Goal: Task Accomplishment & Management: Manage account settings

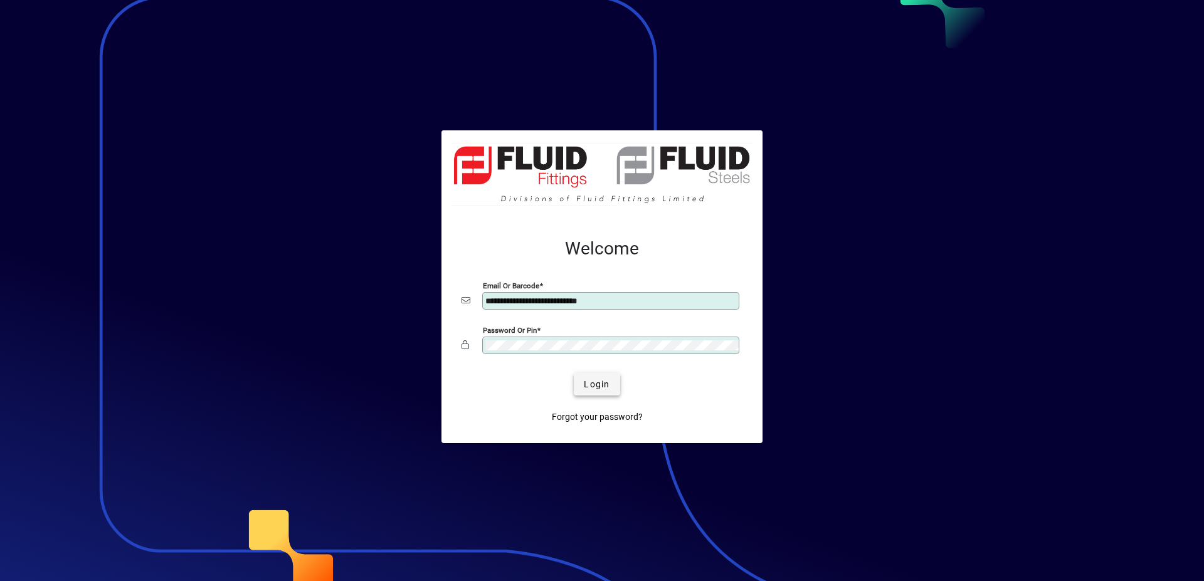
type input "**********"
click at [611, 375] on span "submit" at bounding box center [597, 384] width 46 height 30
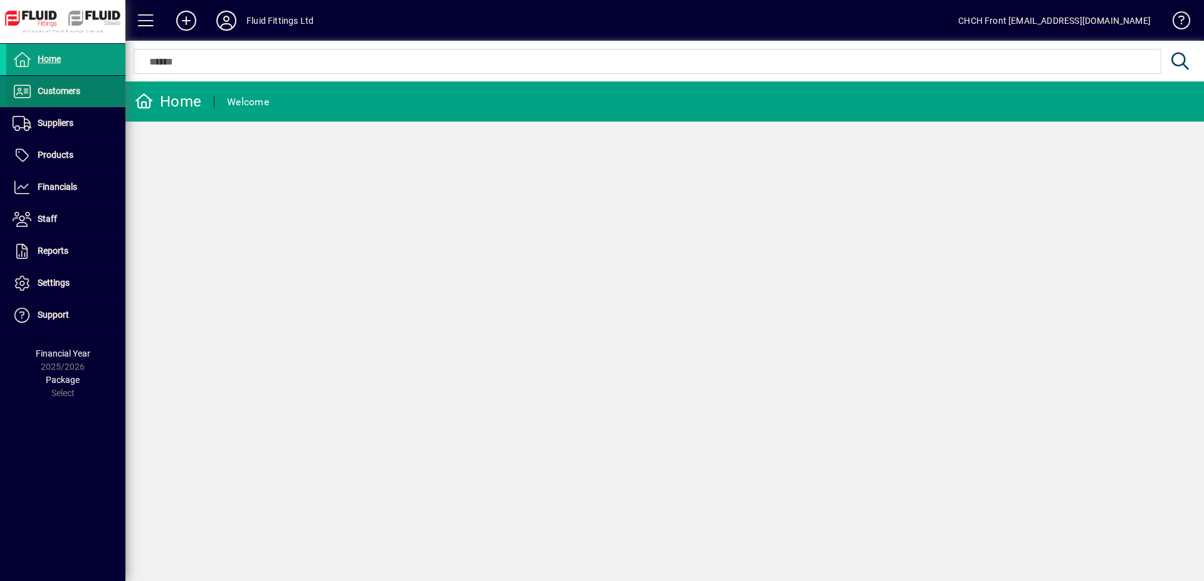
click at [96, 92] on span at bounding box center [65, 91] width 119 height 30
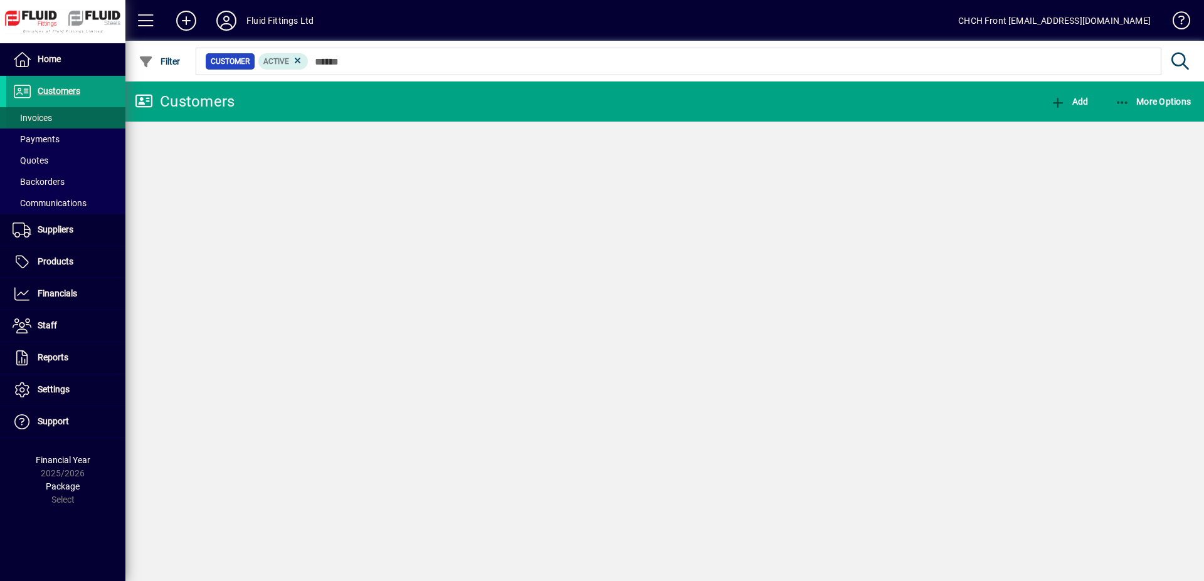
click at [71, 112] on span at bounding box center [65, 118] width 119 height 30
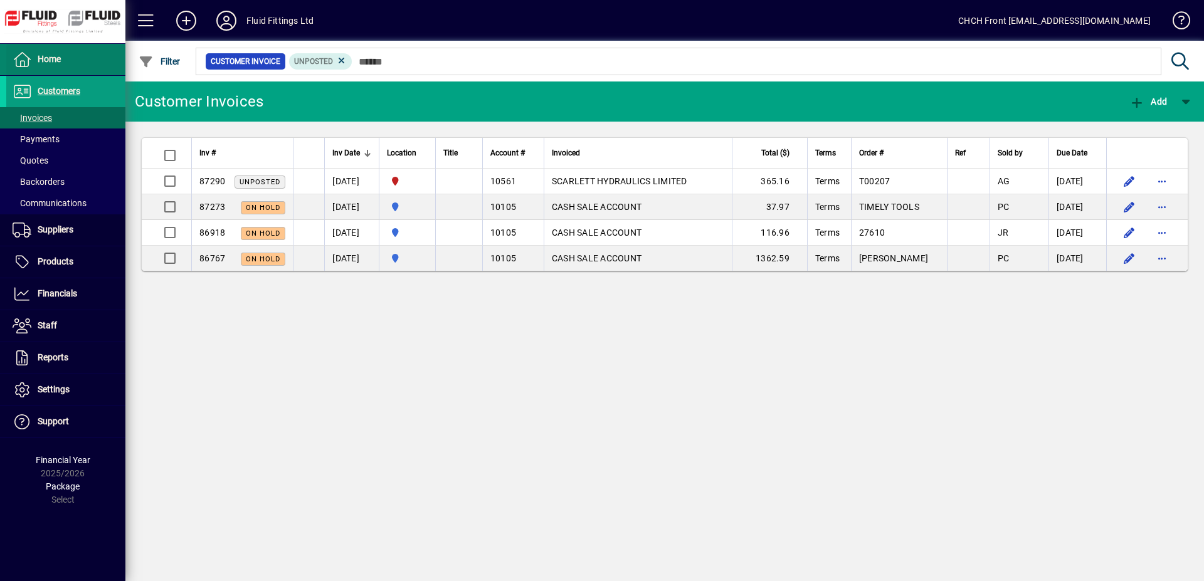
click at [100, 61] on span at bounding box center [65, 60] width 119 height 30
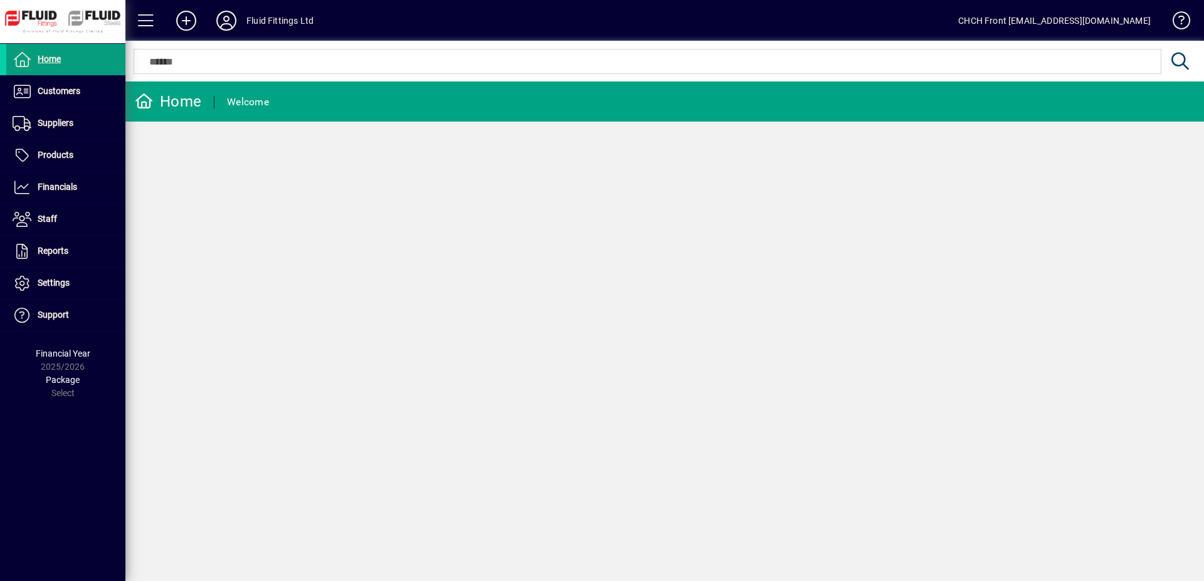
click at [339, 100] on mat-toolbar-row "Home Welcome" at bounding box center [664, 101] width 1078 height 40
click at [100, 95] on span at bounding box center [65, 91] width 119 height 30
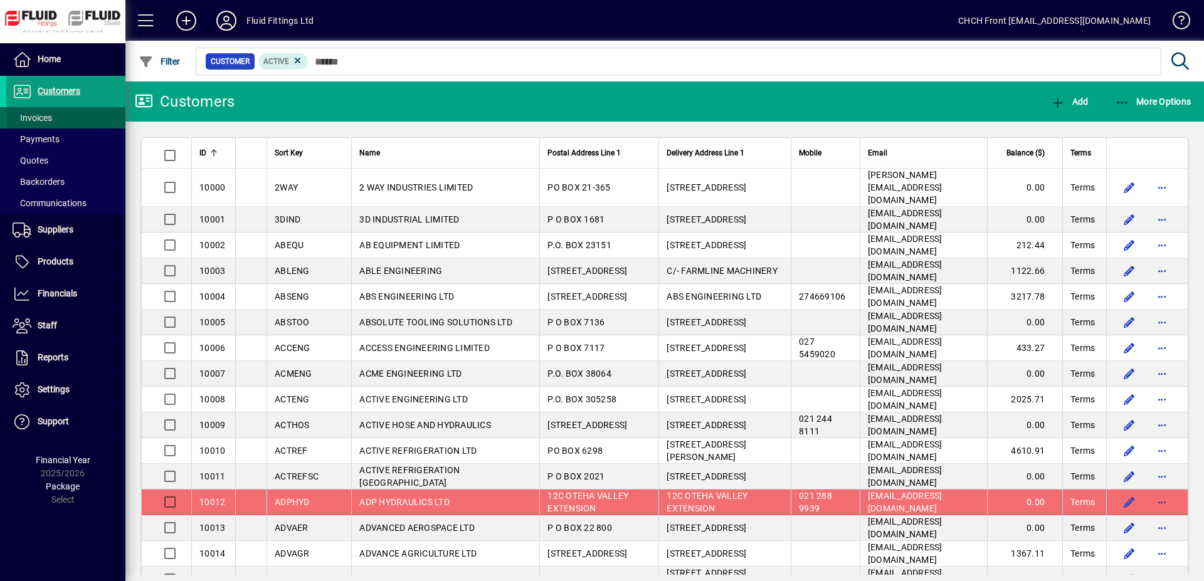
click at [63, 118] on span at bounding box center [65, 118] width 119 height 30
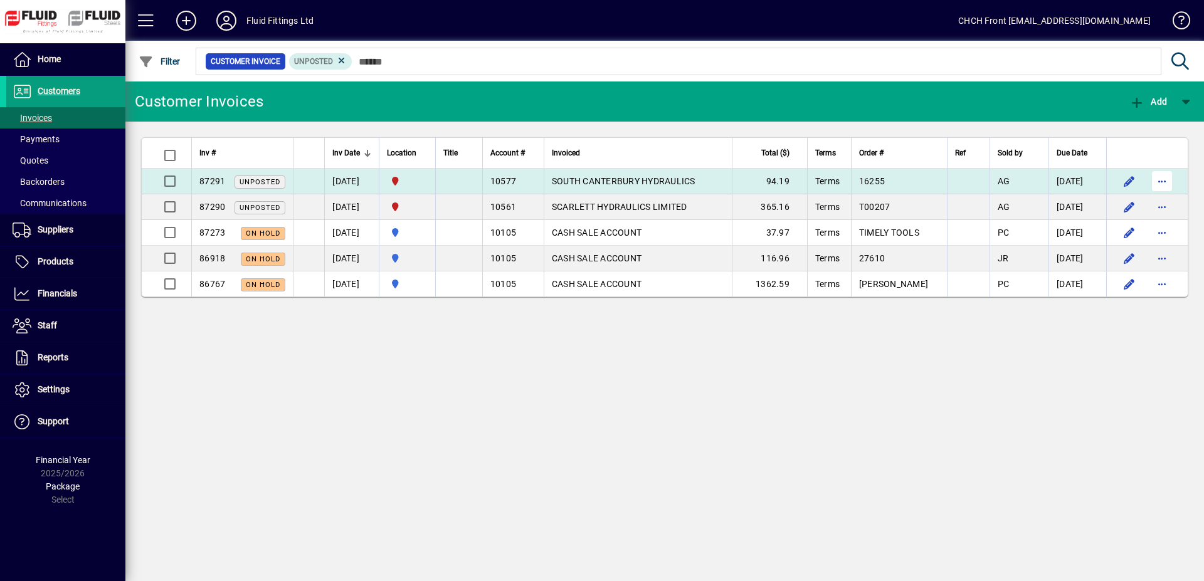
click at [1160, 179] on span "button" at bounding box center [1162, 181] width 30 height 30
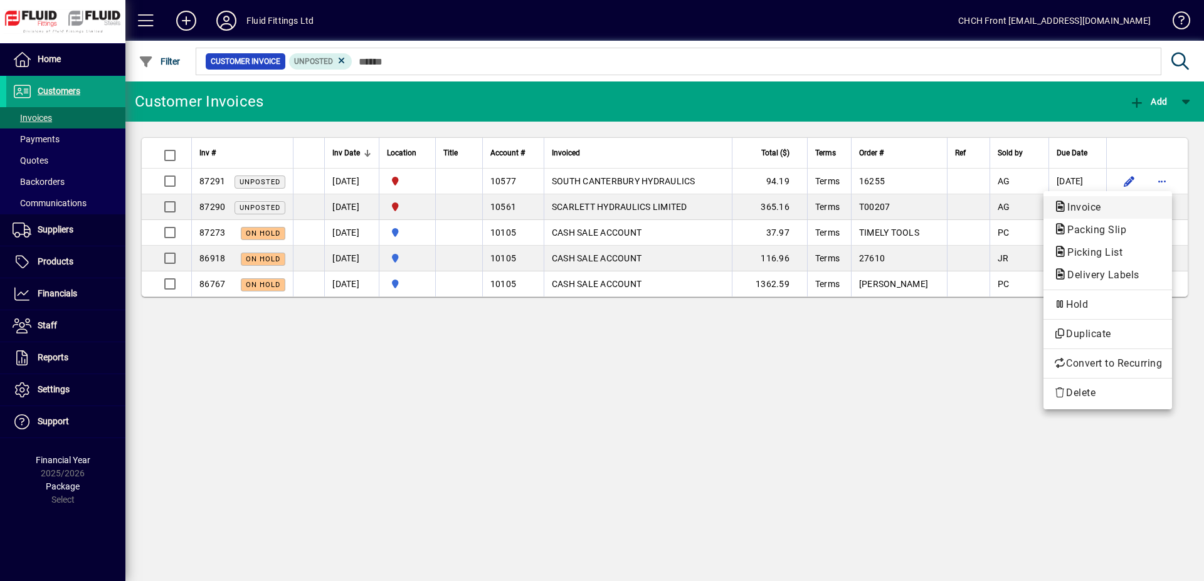
click at [1116, 207] on span "Invoice" at bounding box center [1107, 207] width 108 height 15
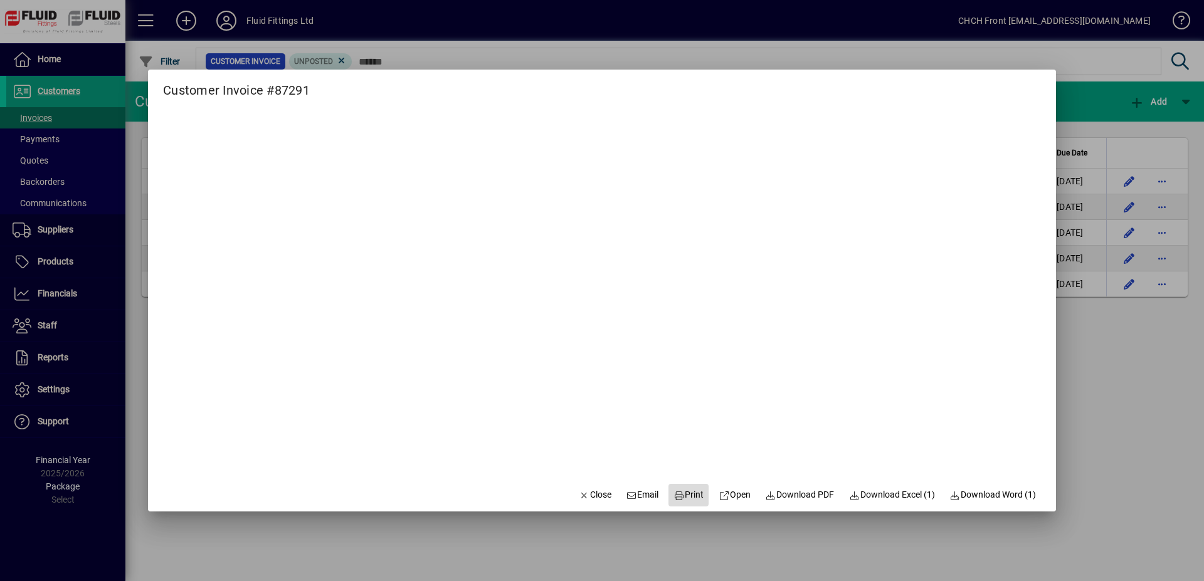
click at [685, 493] on span "Print" at bounding box center [688, 494] width 30 height 13
click at [587, 493] on span "Close" at bounding box center [595, 494] width 33 height 13
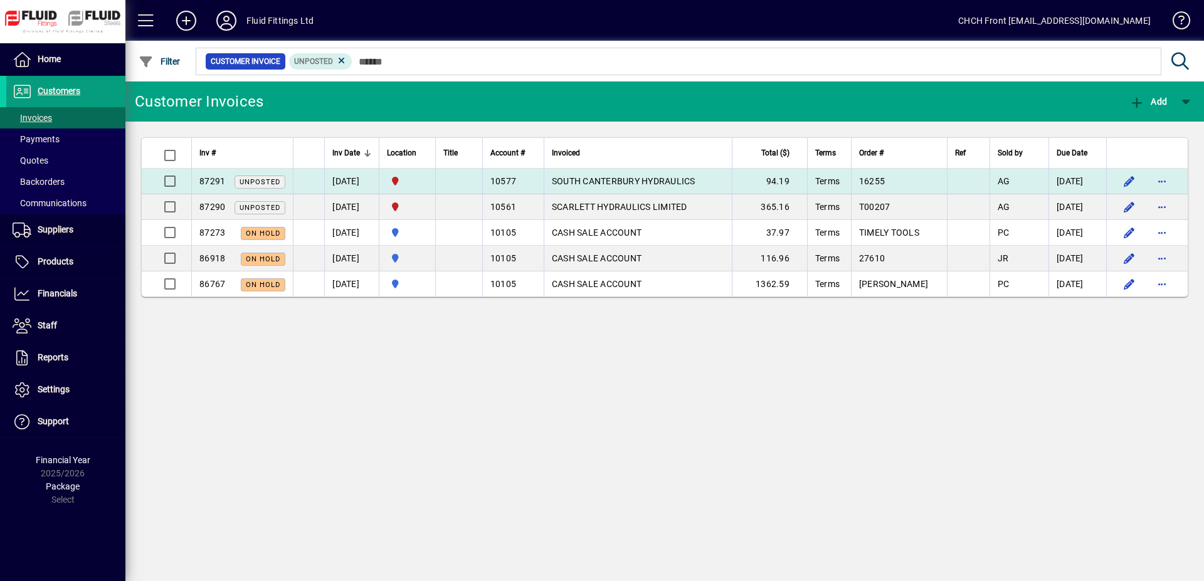
click at [536, 182] on div "10577" at bounding box center [513, 181] width 46 height 13
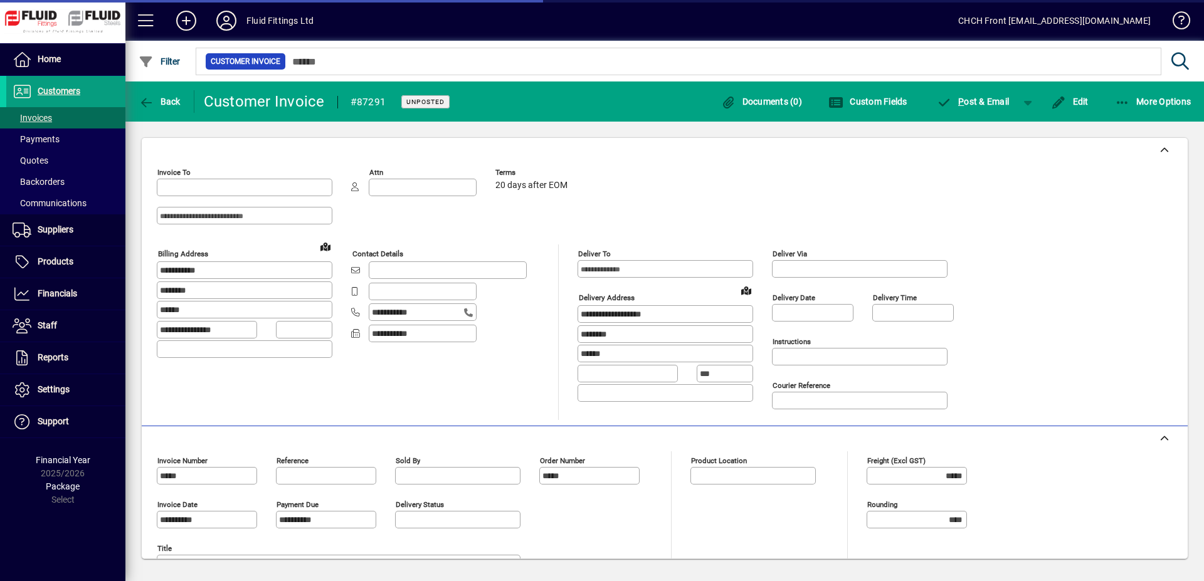
type input "**********"
type input "*********"
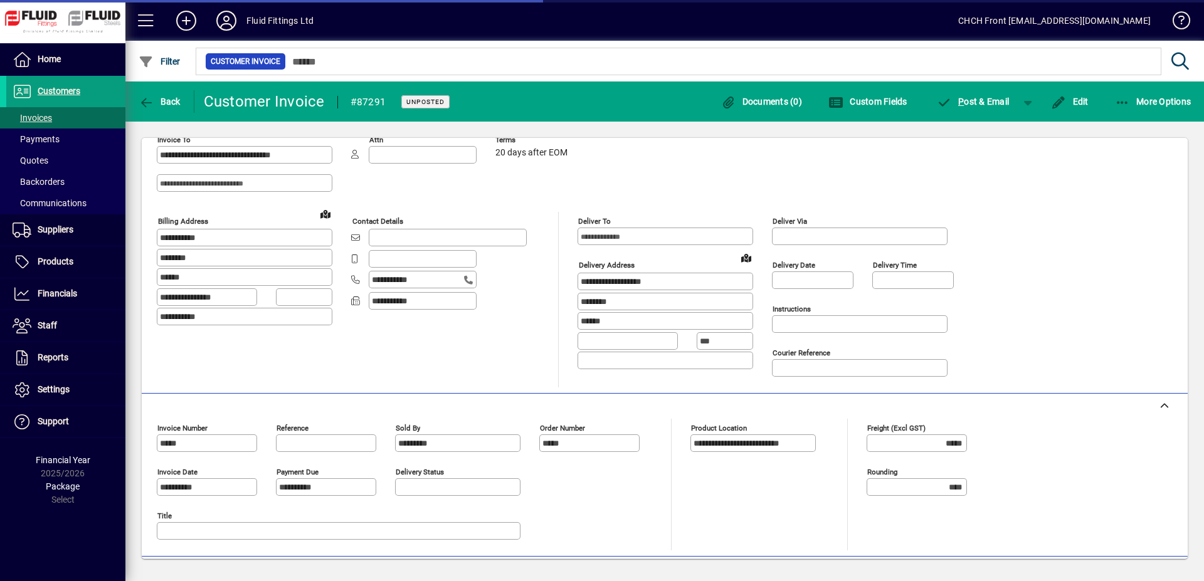
scroll to position [64, 0]
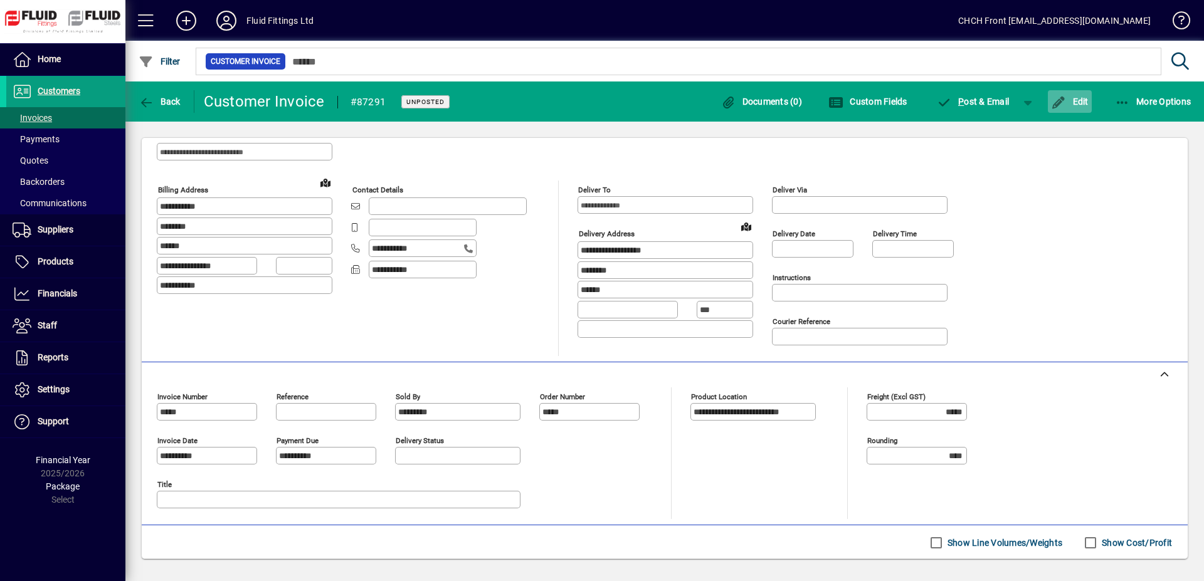
click at [1071, 103] on span "Edit" at bounding box center [1070, 102] width 38 height 10
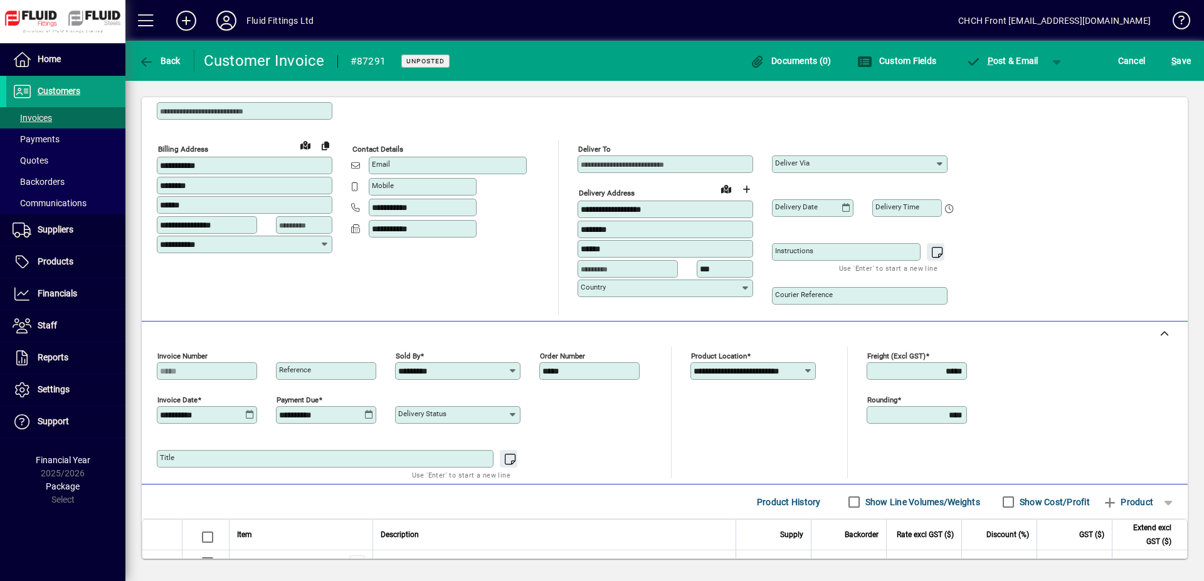
click at [815, 299] on input "Courier Reference" at bounding box center [861, 296] width 172 height 10
type input "**********"
click at [1178, 59] on span "S ave" at bounding box center [1180, 61] width 19 height 20
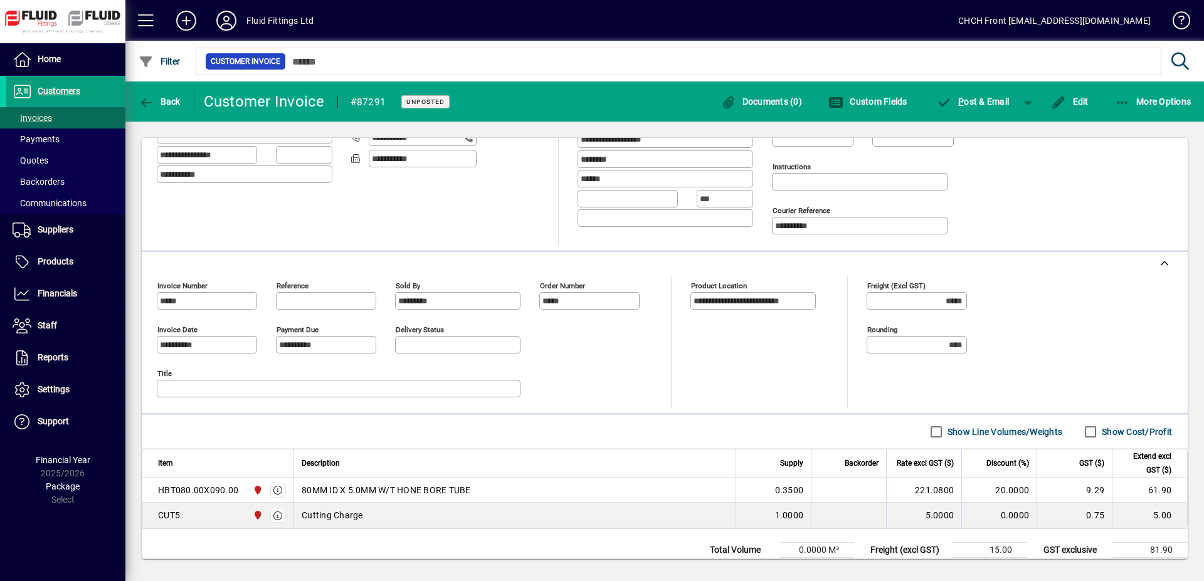
scroll to position [0, 0]
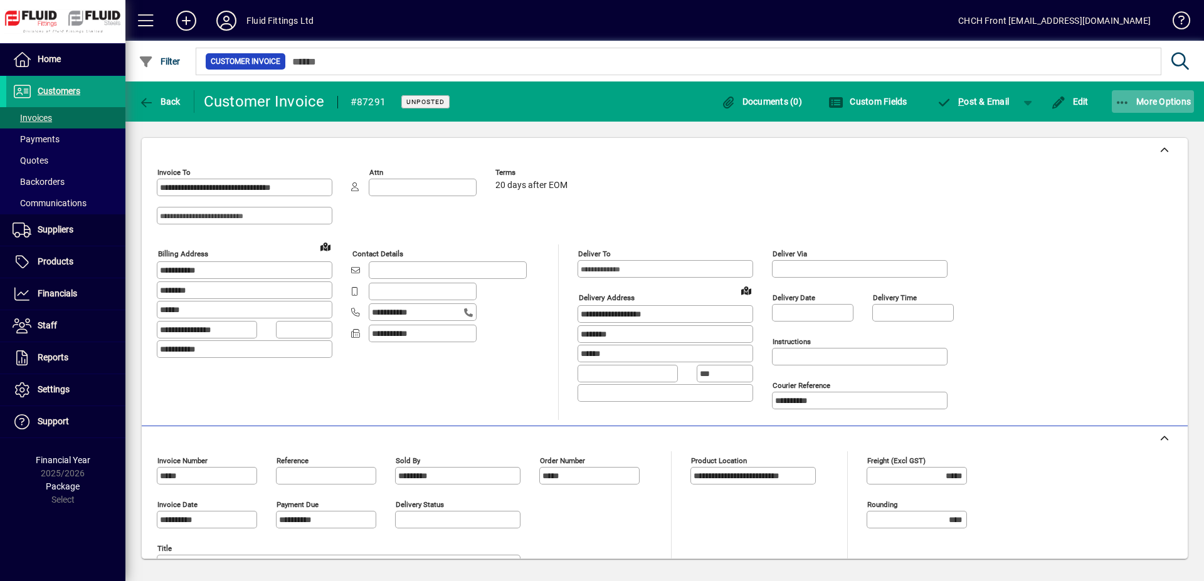
click at [1119, 102] on icon "button" at bounding box center [1123, 103] width 16 height 13
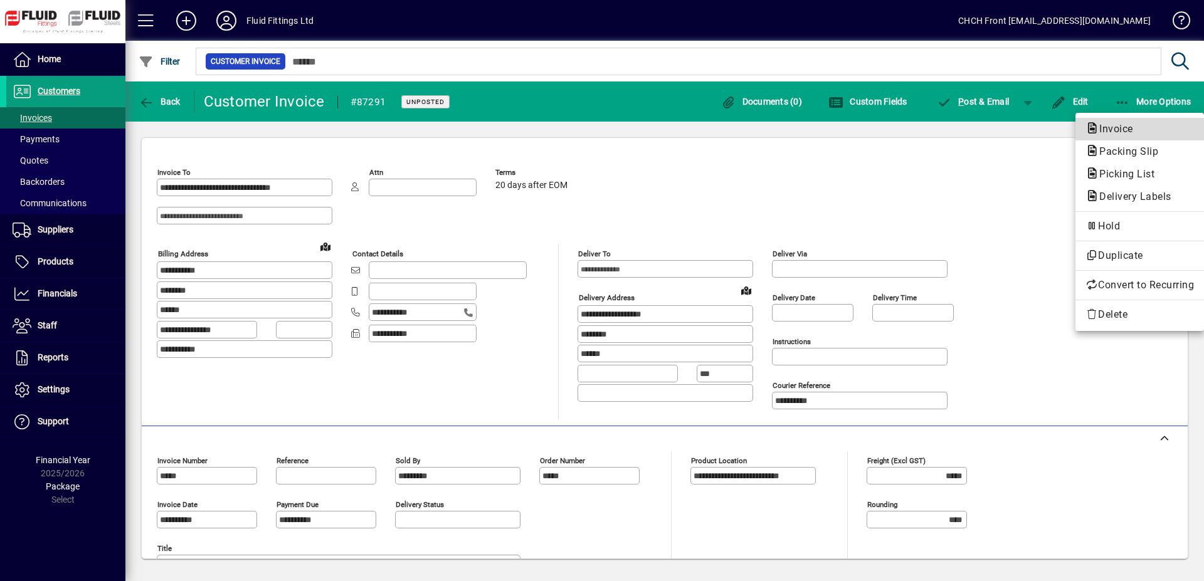
click at [1114, 123] on span "Invoice" at bounding box center [1139, 129] width 108 height 15
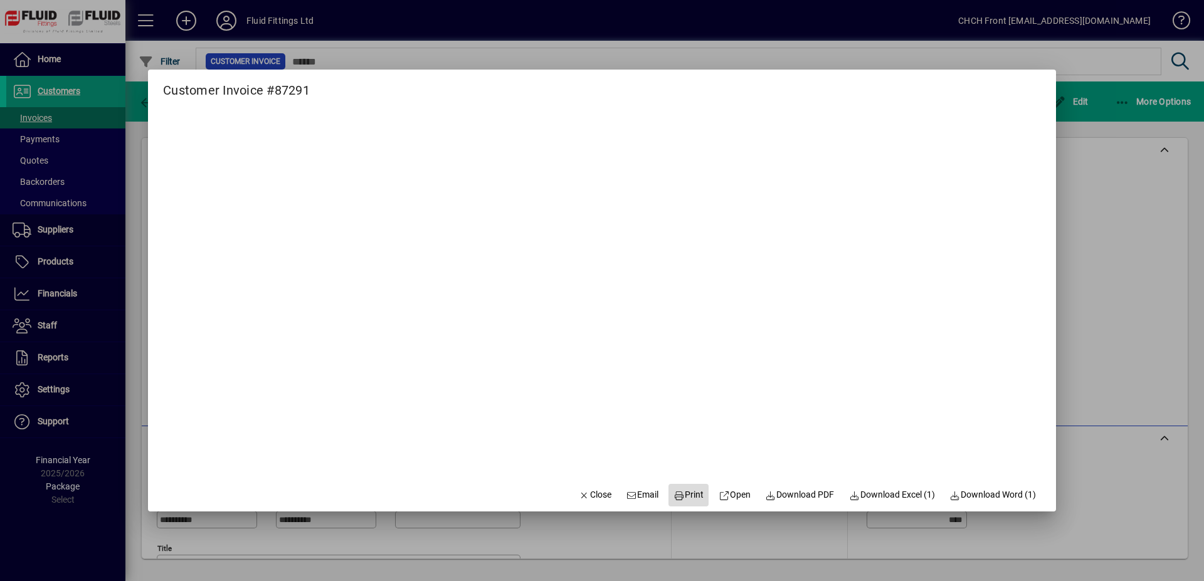
click at [678, 490] on span "Print" at bounding box center [688, 494] width 30 height 13
click at [601, 493] on span "button" at bounding box center [595, 495] width 43 height 30
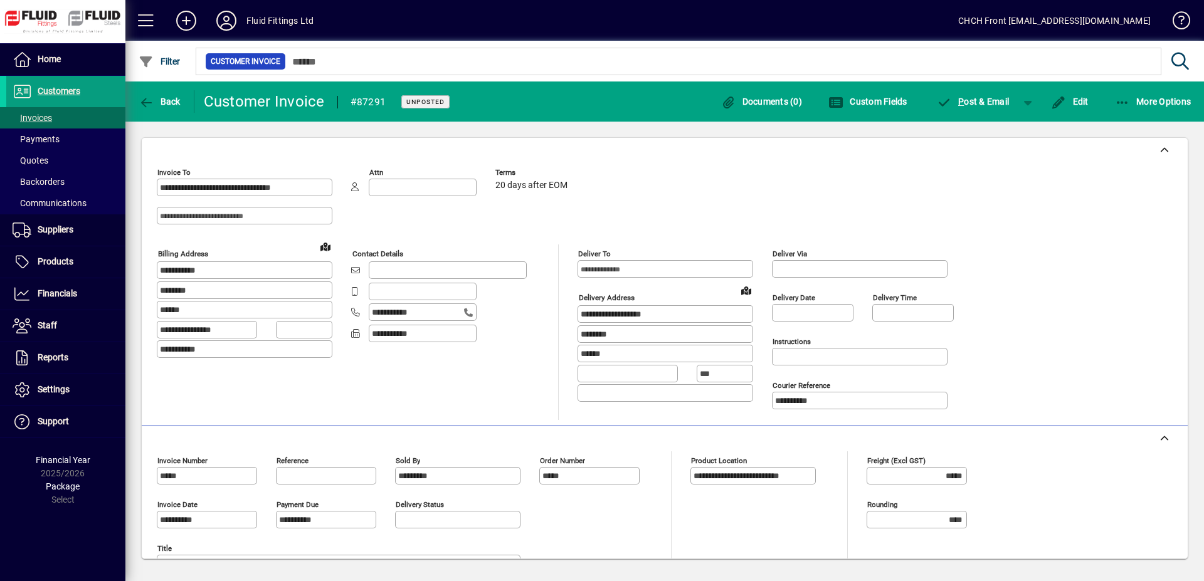
click at [547, 368] on div "**********" at bounding box center [565, 332] width 816 height 176
click at [97, 113] on span at bounding box center [65, 118] width 119 height 30
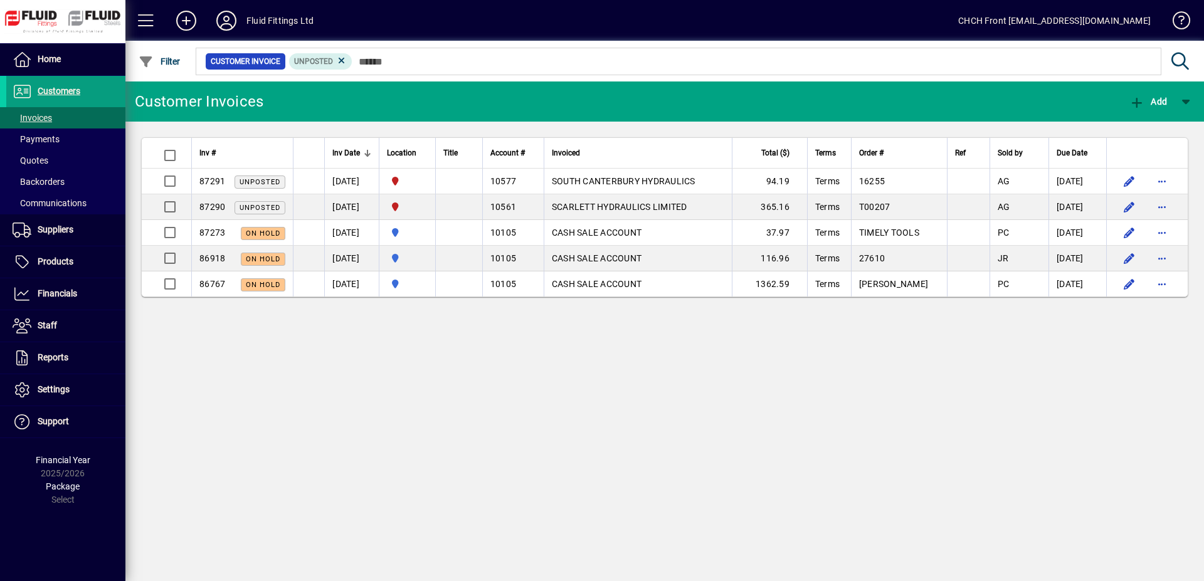
click at [346, 103] on mat-toolbar-row "Customer Invoices Add" at bounding box center [664, 101] width 1078 height 40
click at [226, 24] on icon at bounding box center [226, 21] width 25 height 20
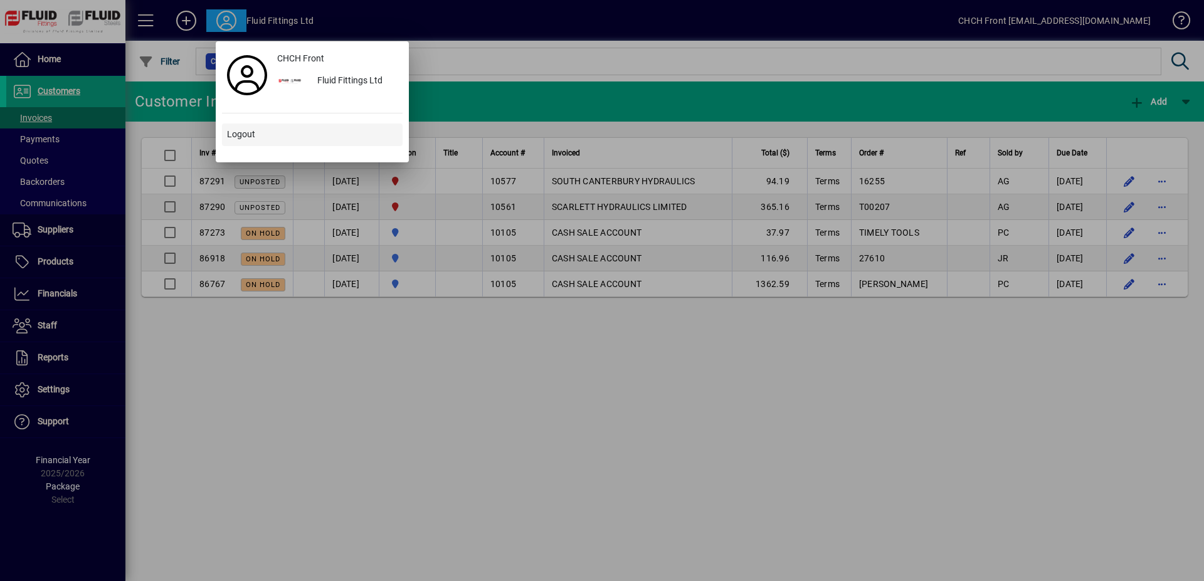
click at [275, 137] on span at bounding box center [312, 135] width 181 height 30
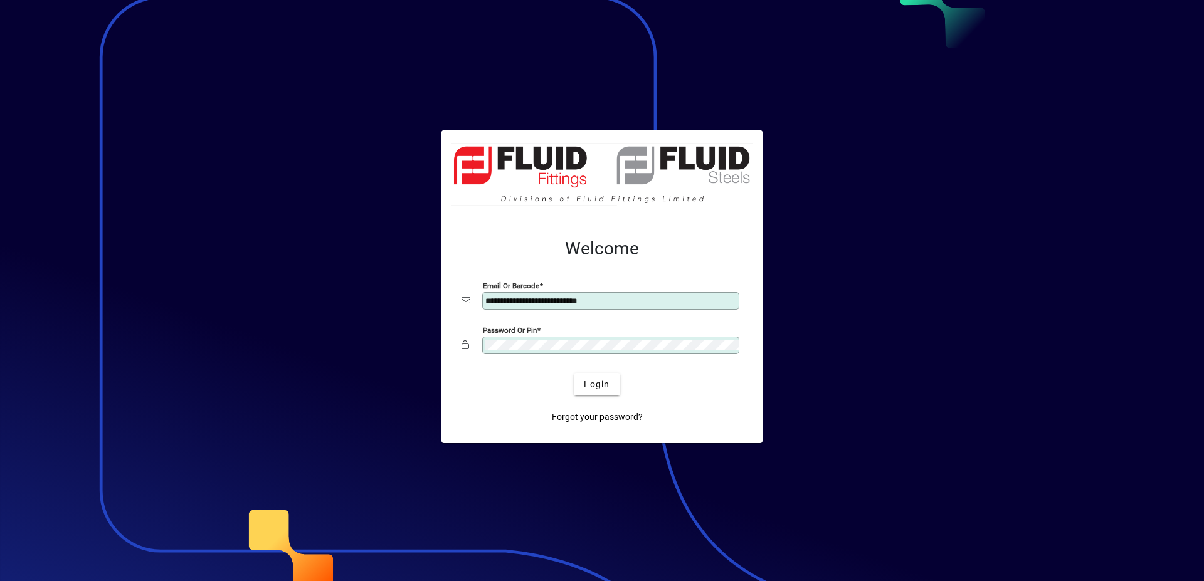
type input "**********"
